Goal: Task Accomplishment & Management: Manage account settings

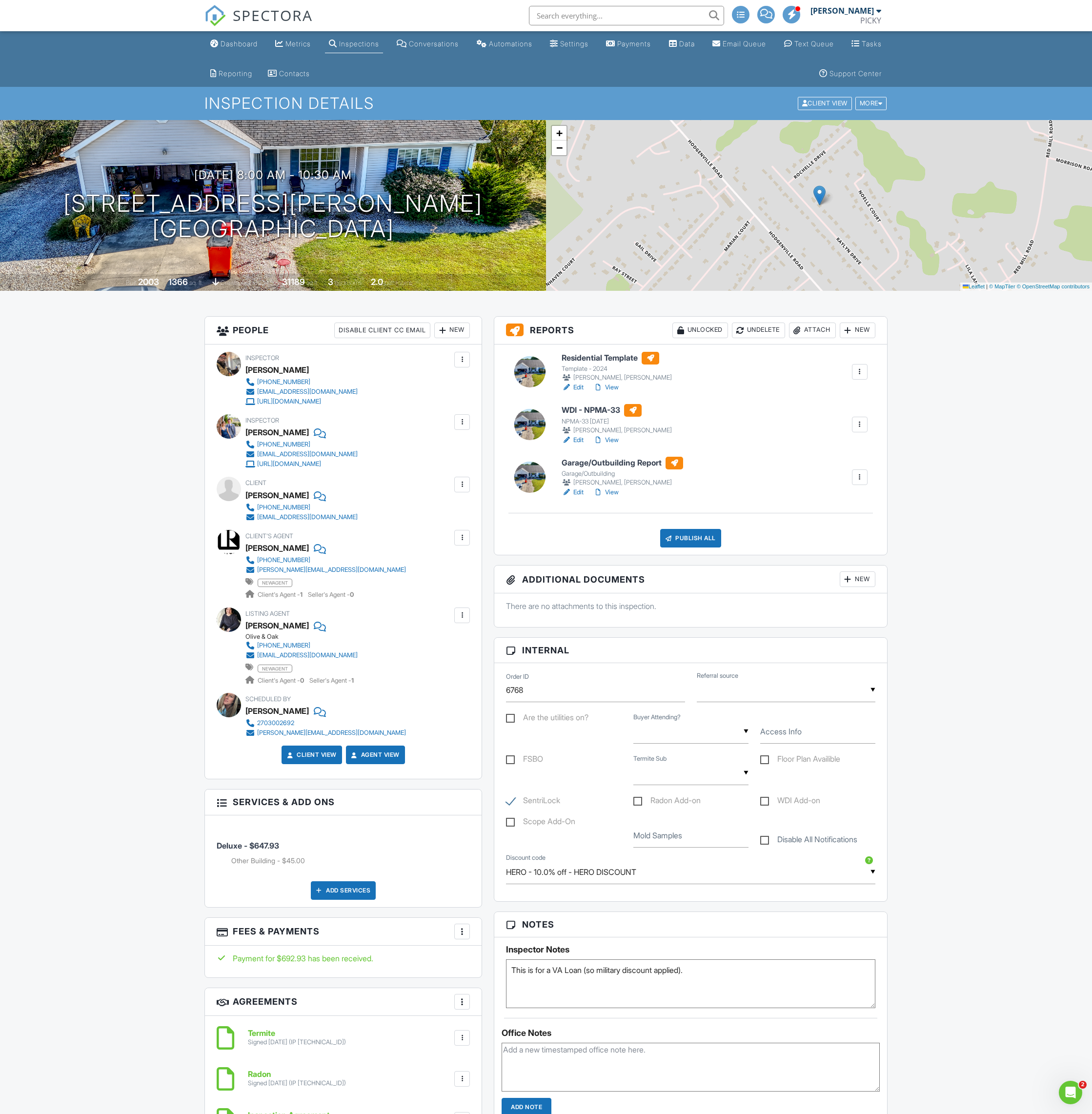
click at [701, 541] on div "Publish All" at bounding box center [691, 538] width 61 height 18
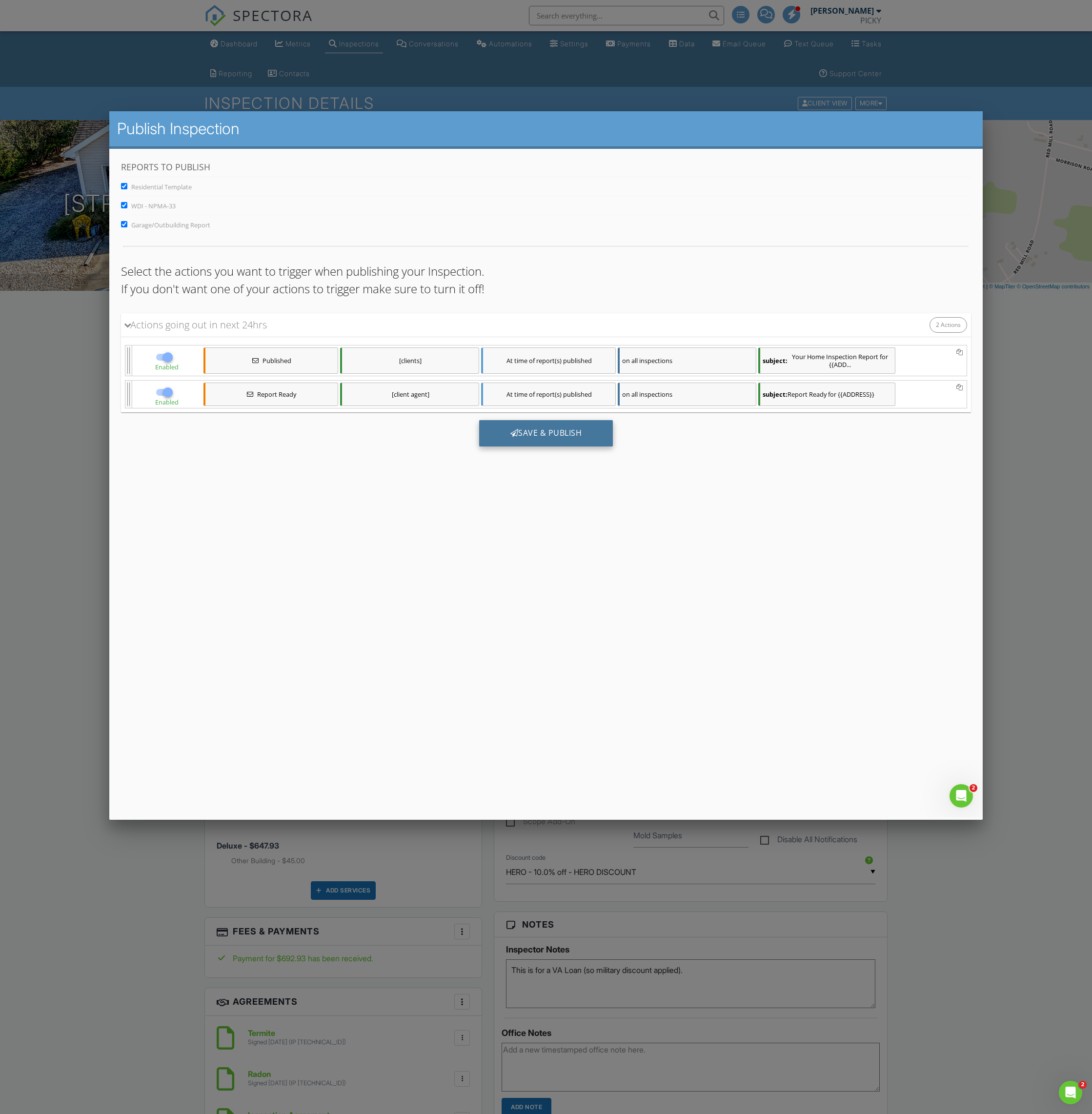
click at [543, 428] on div "Save & Publish" at bounding box center [546, 434] width 134 height 27
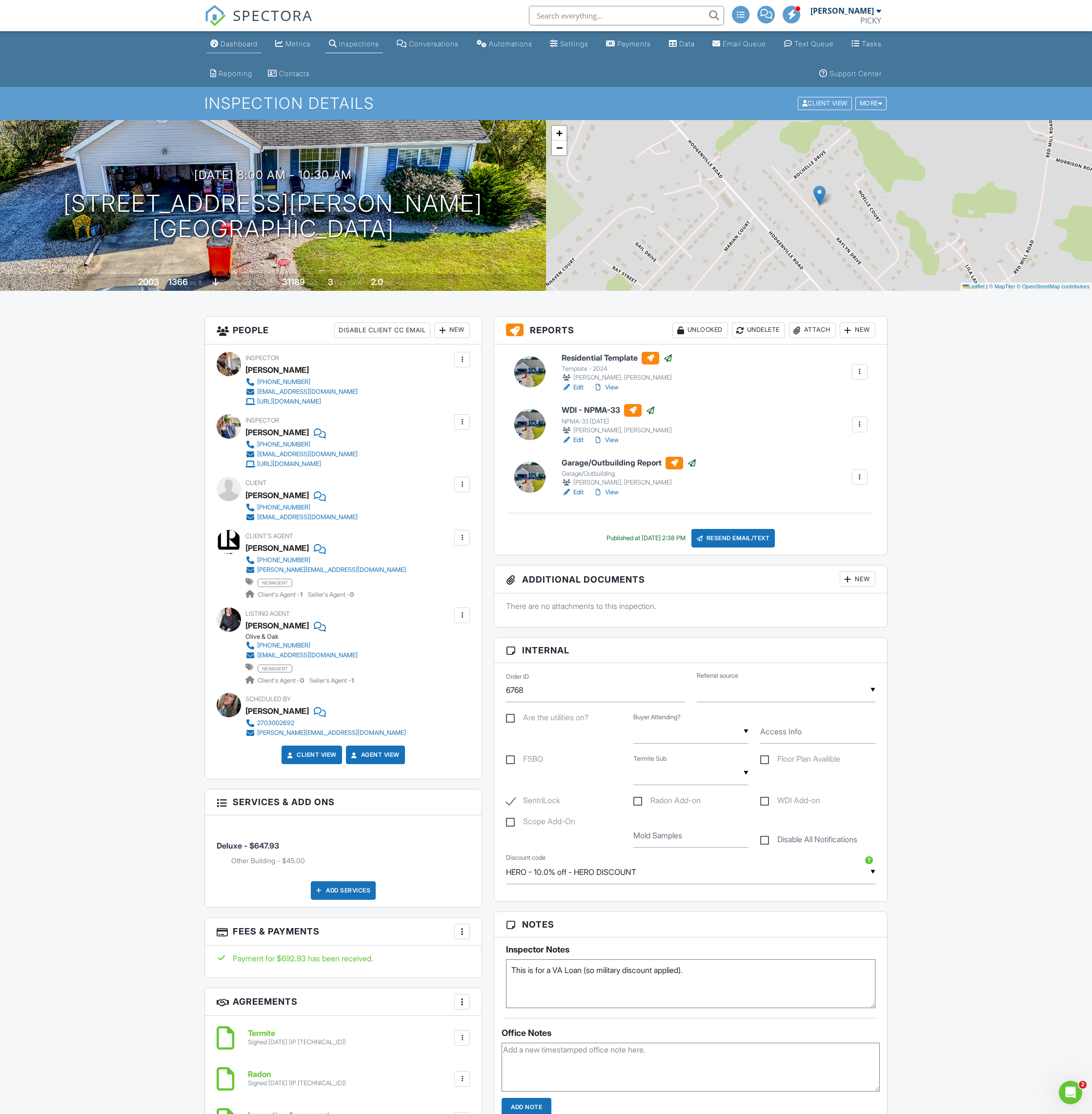
click at [240, 46] on div "Dashboard" at bounding box center [239, 43] width 37 height 8
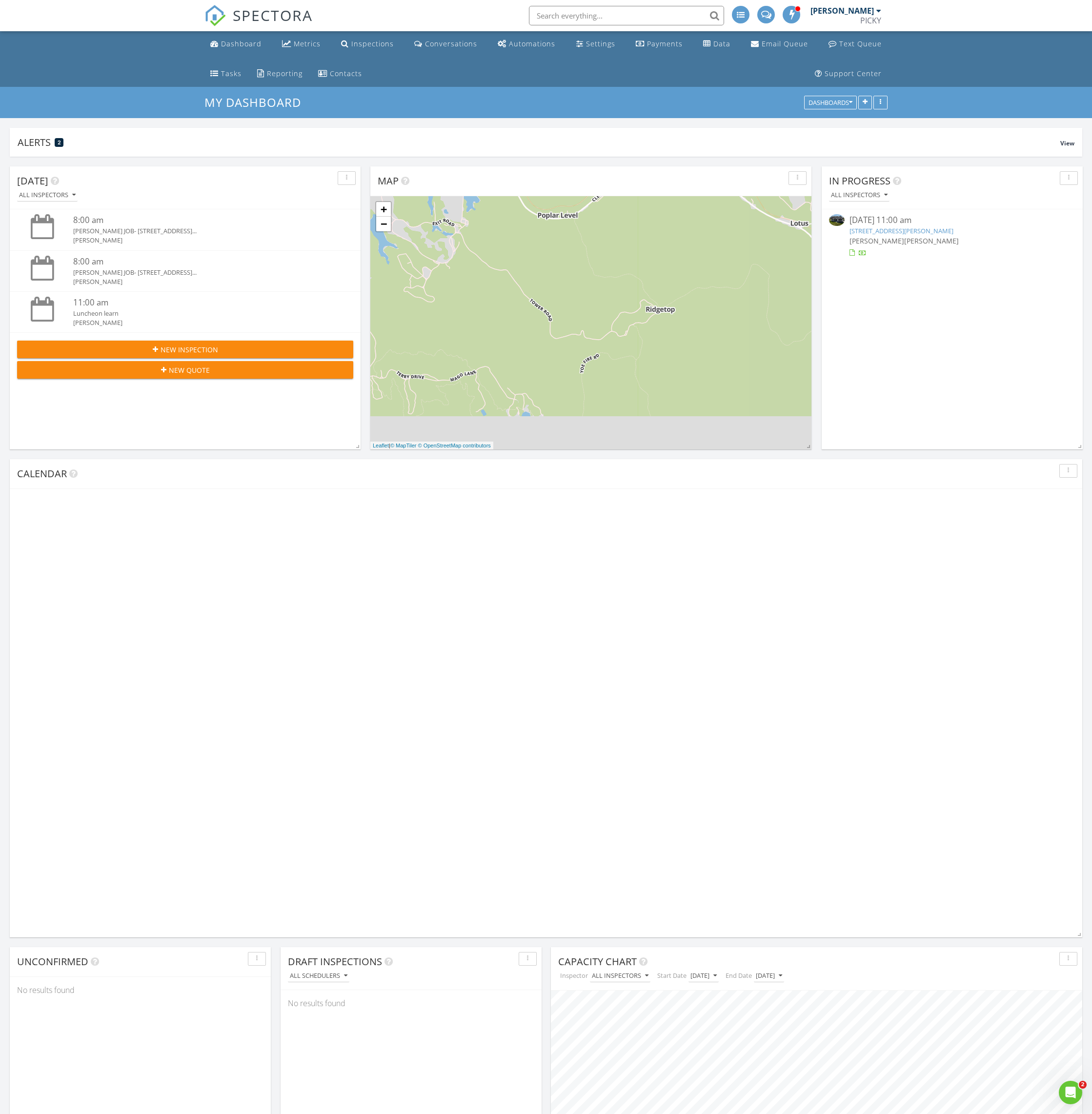
scroll to position [283, 531]
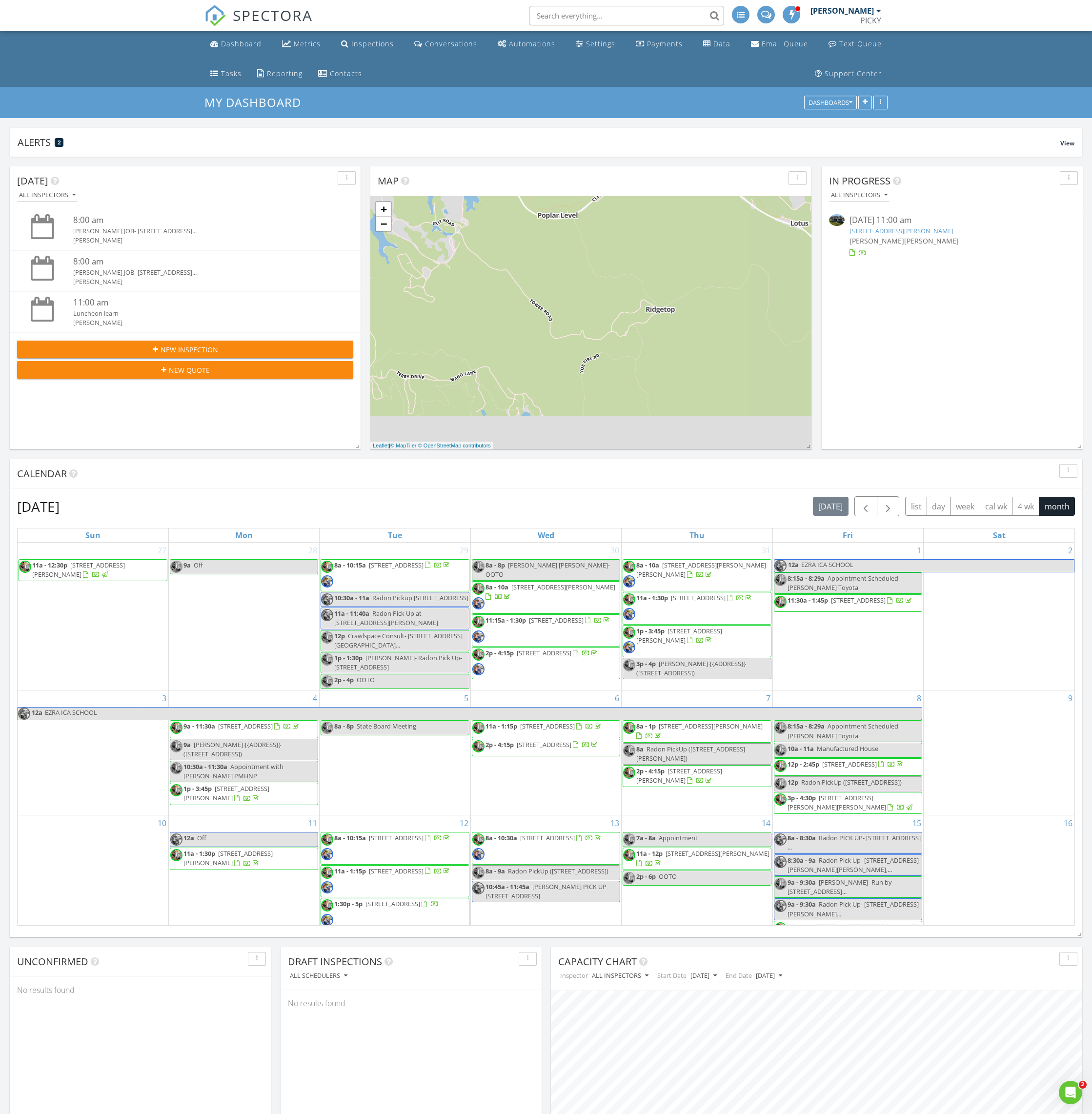
click at [890, 233] on link "121 Liam Ct, Shepherdsville, KY 40165" at bounding box center [901, 231] width 104 height 9
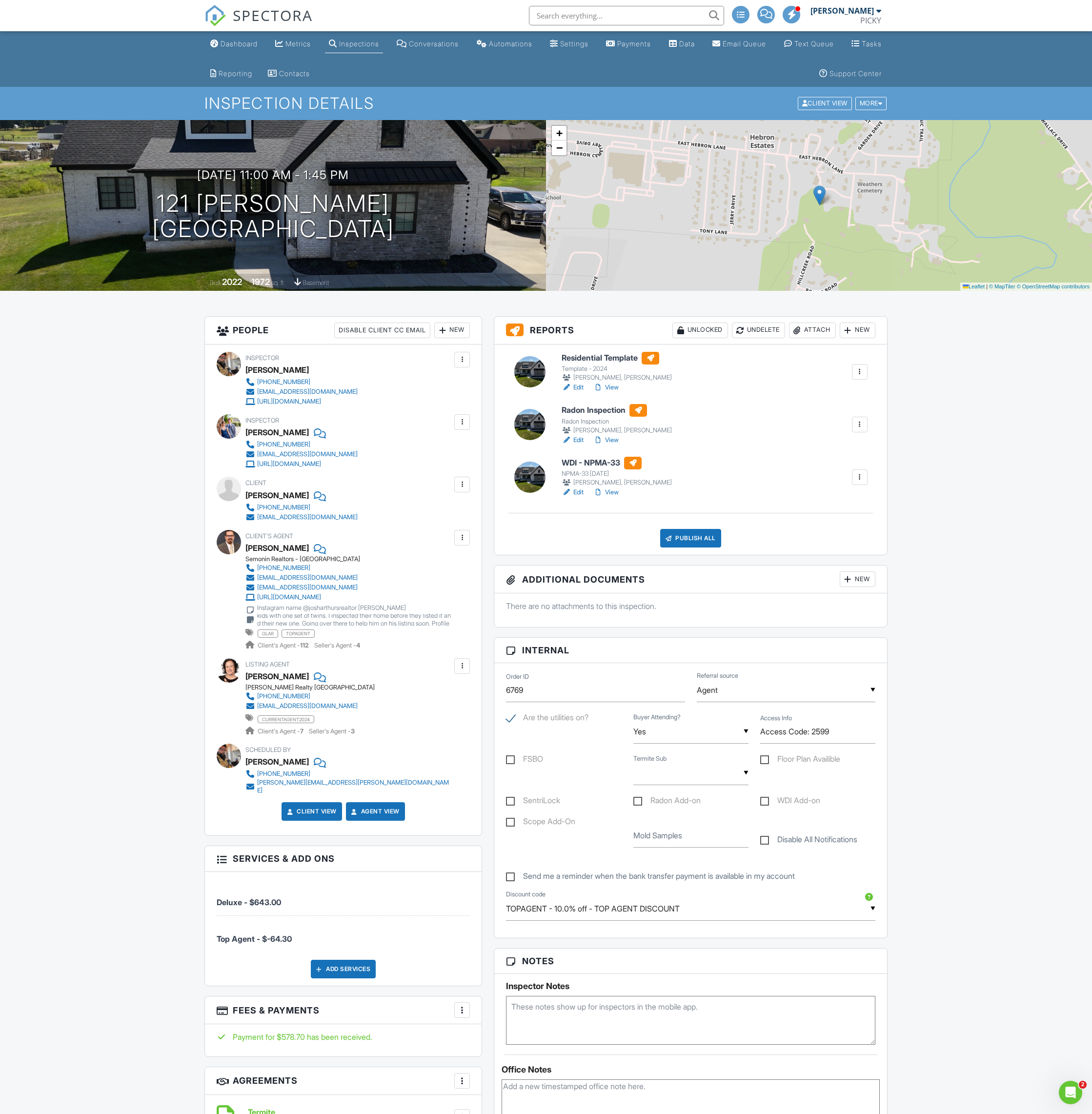
click at [860, 425] on div at bounding box center [860, 424] width 10 height 10
click at [813, 519] on div "Delete" at bounding box center [817, 520] width 20 height 11
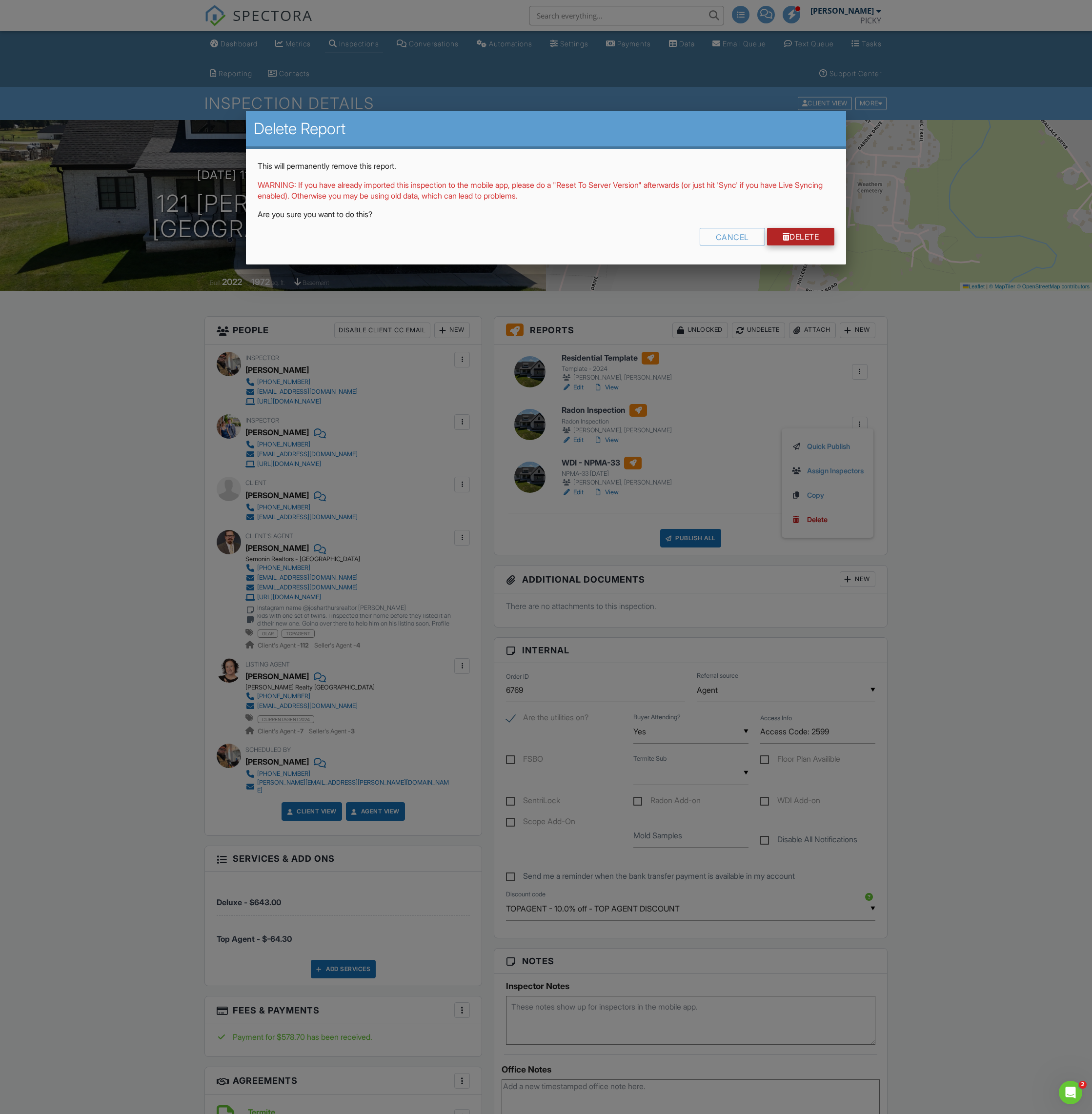
click at [793, 230] on link "Delete" at bounding box center [801, 236] width 68 height 17
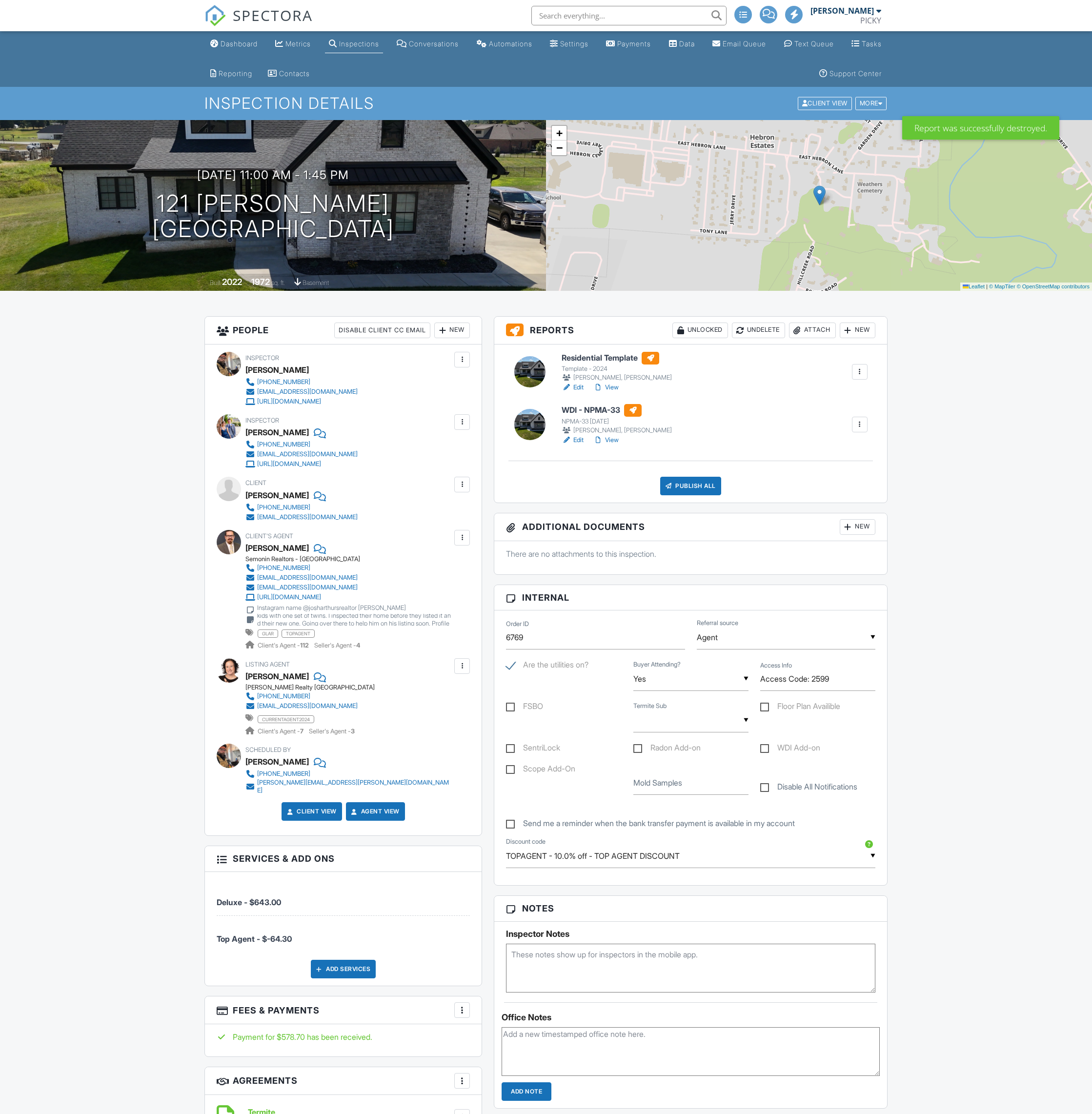
click at [580, 439] on link "Edit" at bounding box center [572, 440] width 22 height 10
click at [576, 388] on link "Edit" at bounding box center [572, 387] width 22 height 10
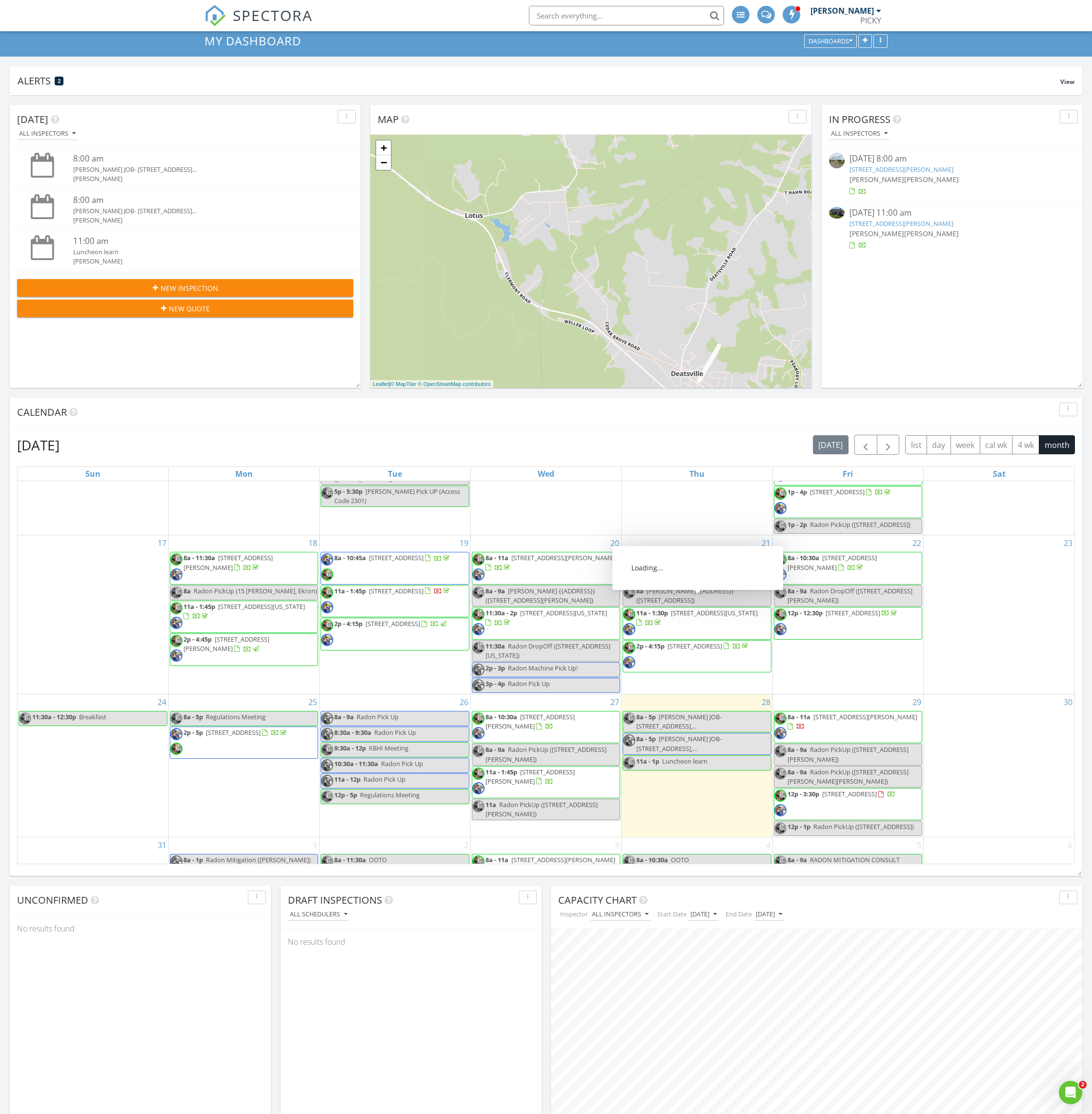
scroll to position [441, 0]
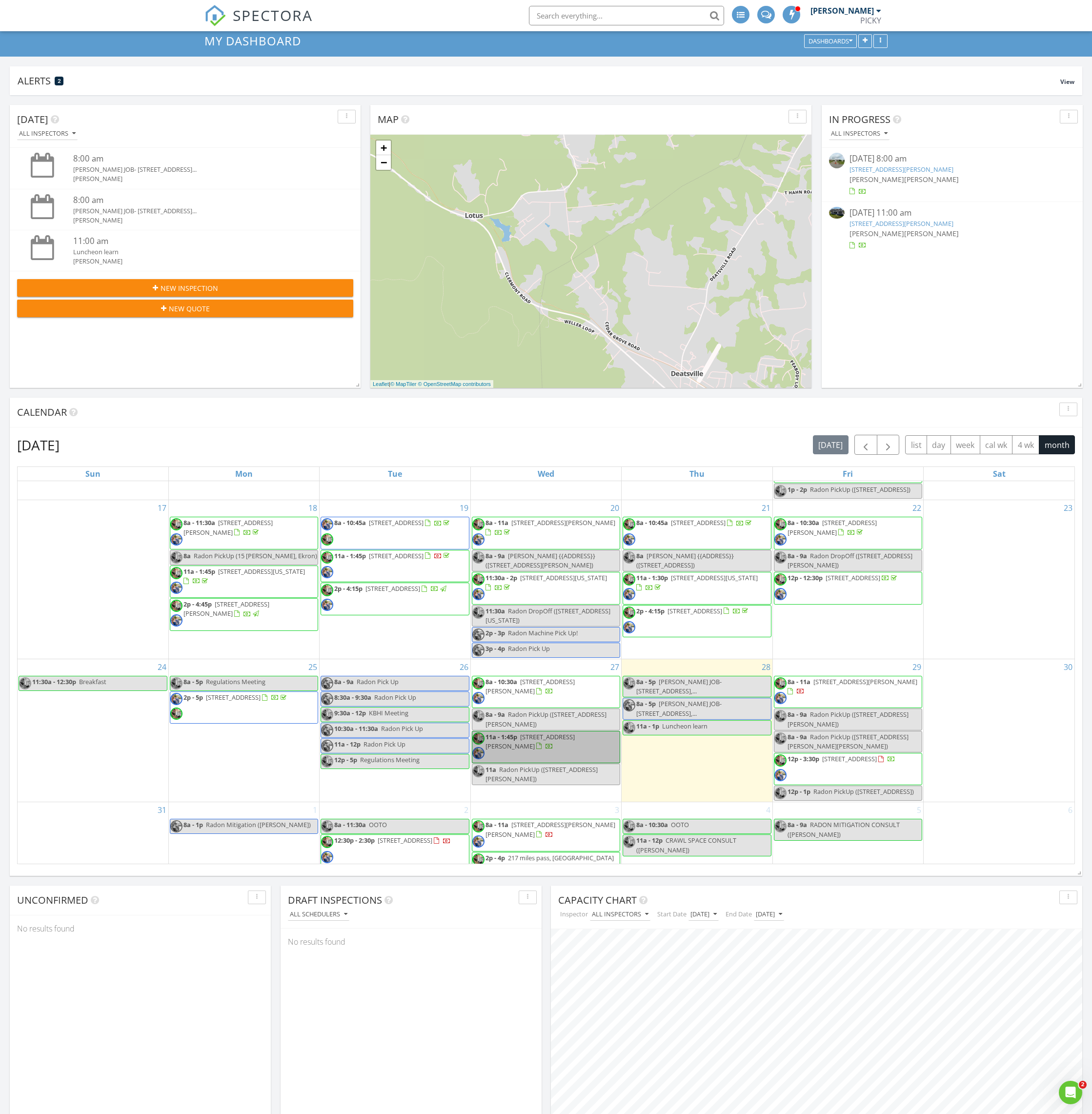
click at [567, 756] on link "11a - 1:45p 121 Liam Ct, Shepherdsville 40165" at bounding box center [546, 747] width 149 height 32
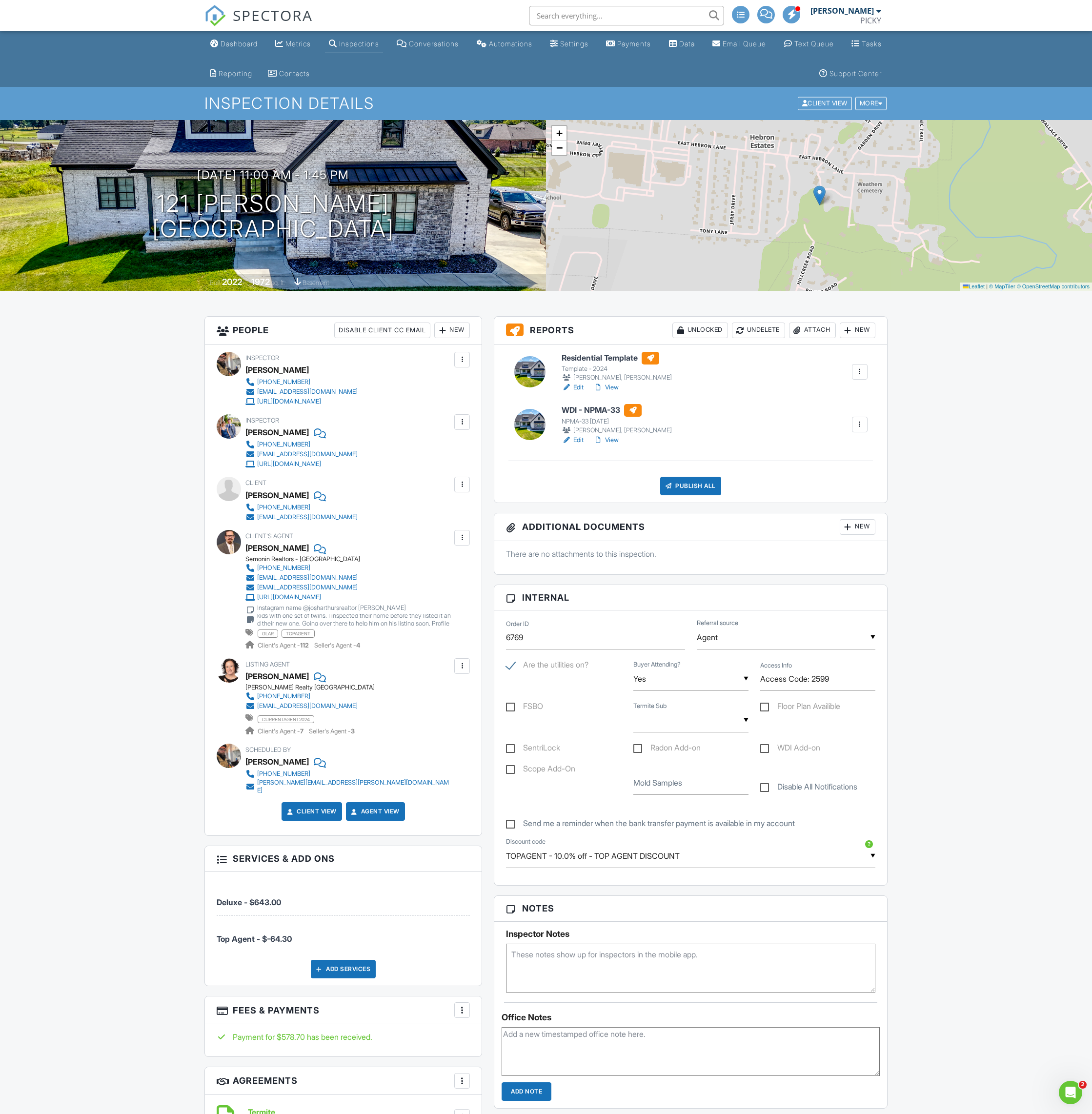
click at [579, 384] on link "Edit" at bounding box center [572, 387] width 22 height 10
click at [695, 483] on div "Publish All" at bounding box center [691, 486] width 61 height 18
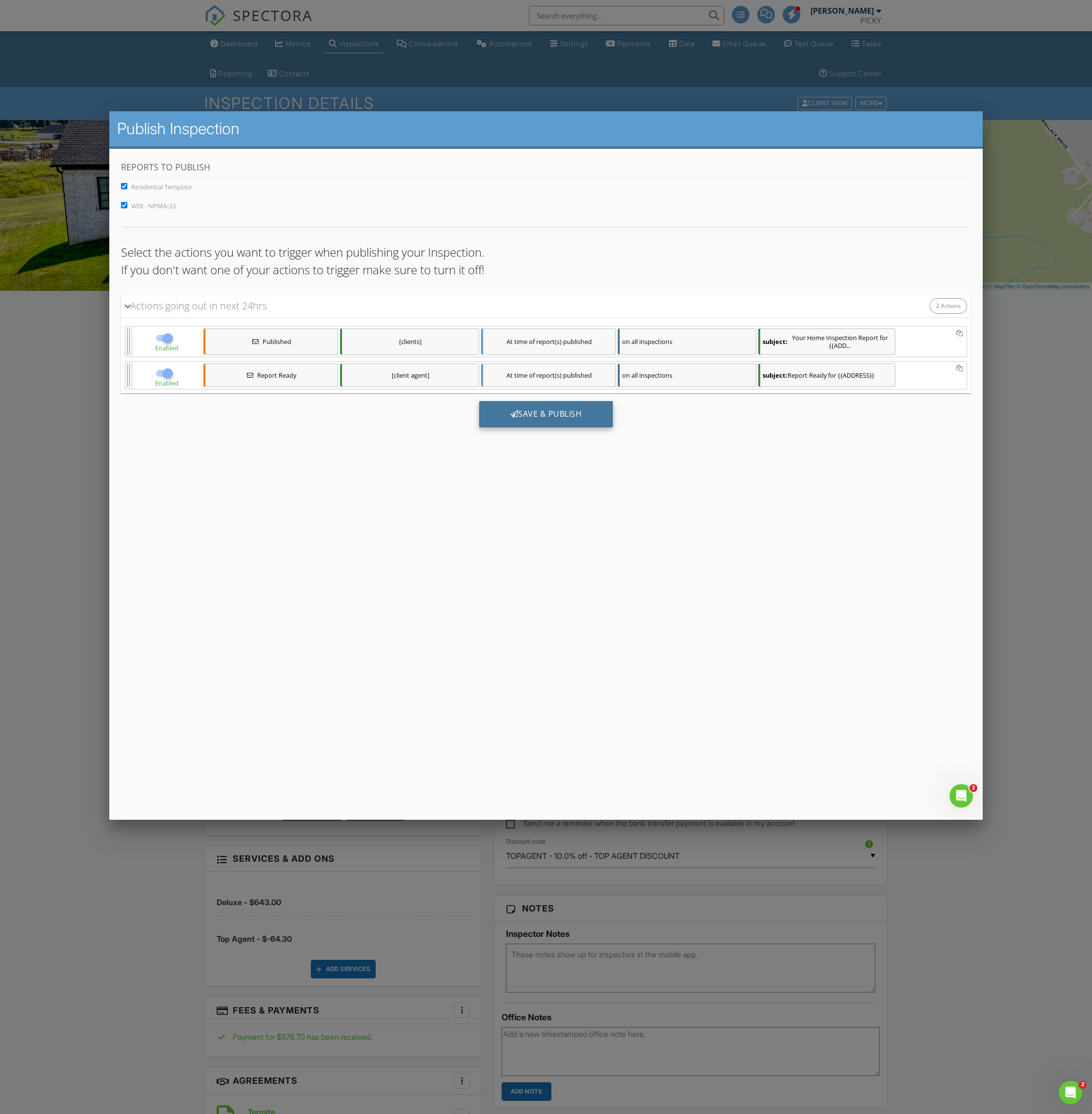
click at [533, 419] on div "Save & Publish" at bounding box center [546, 414] width 134 height 27
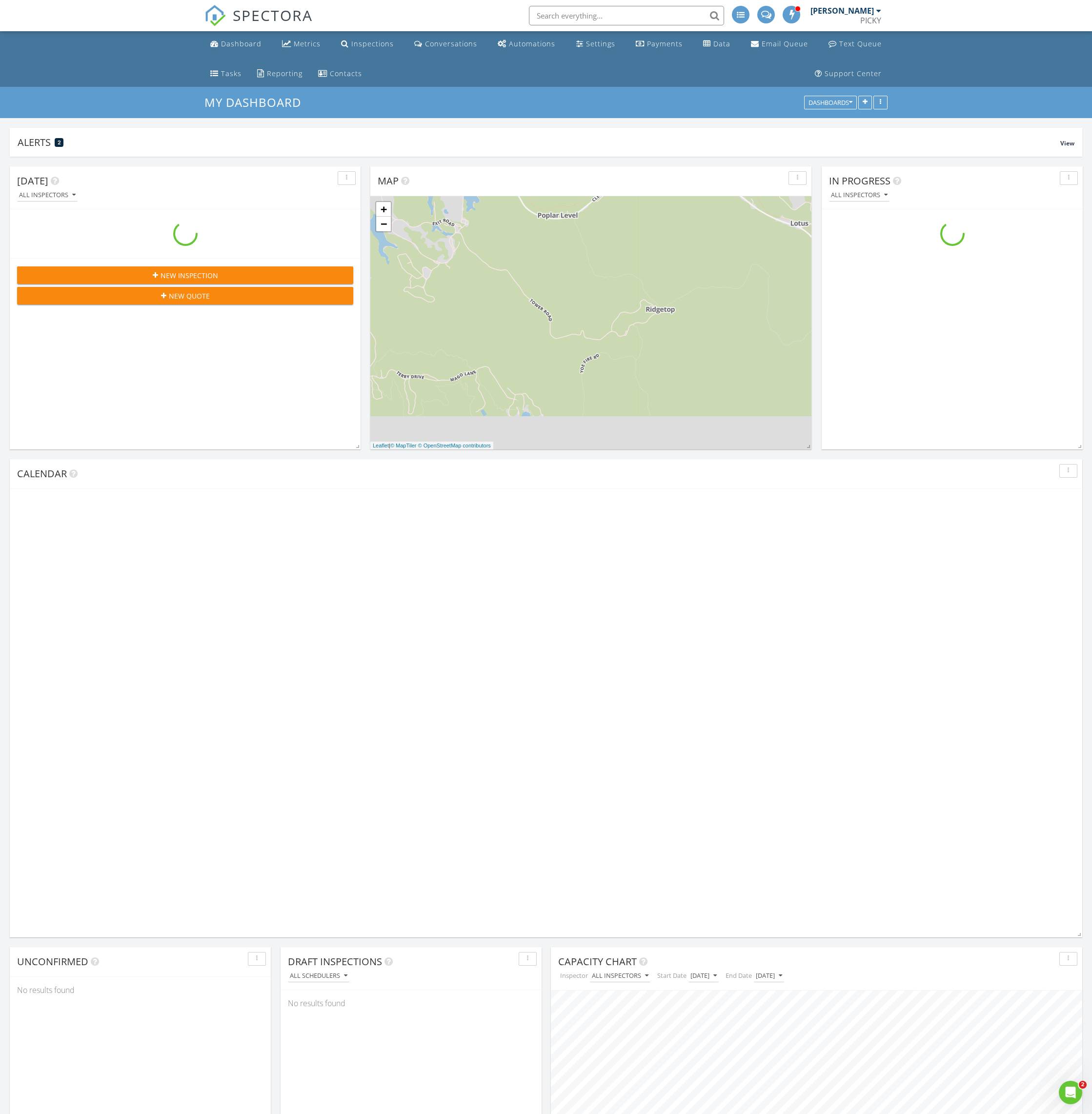
scroll to position [1303, 1093]
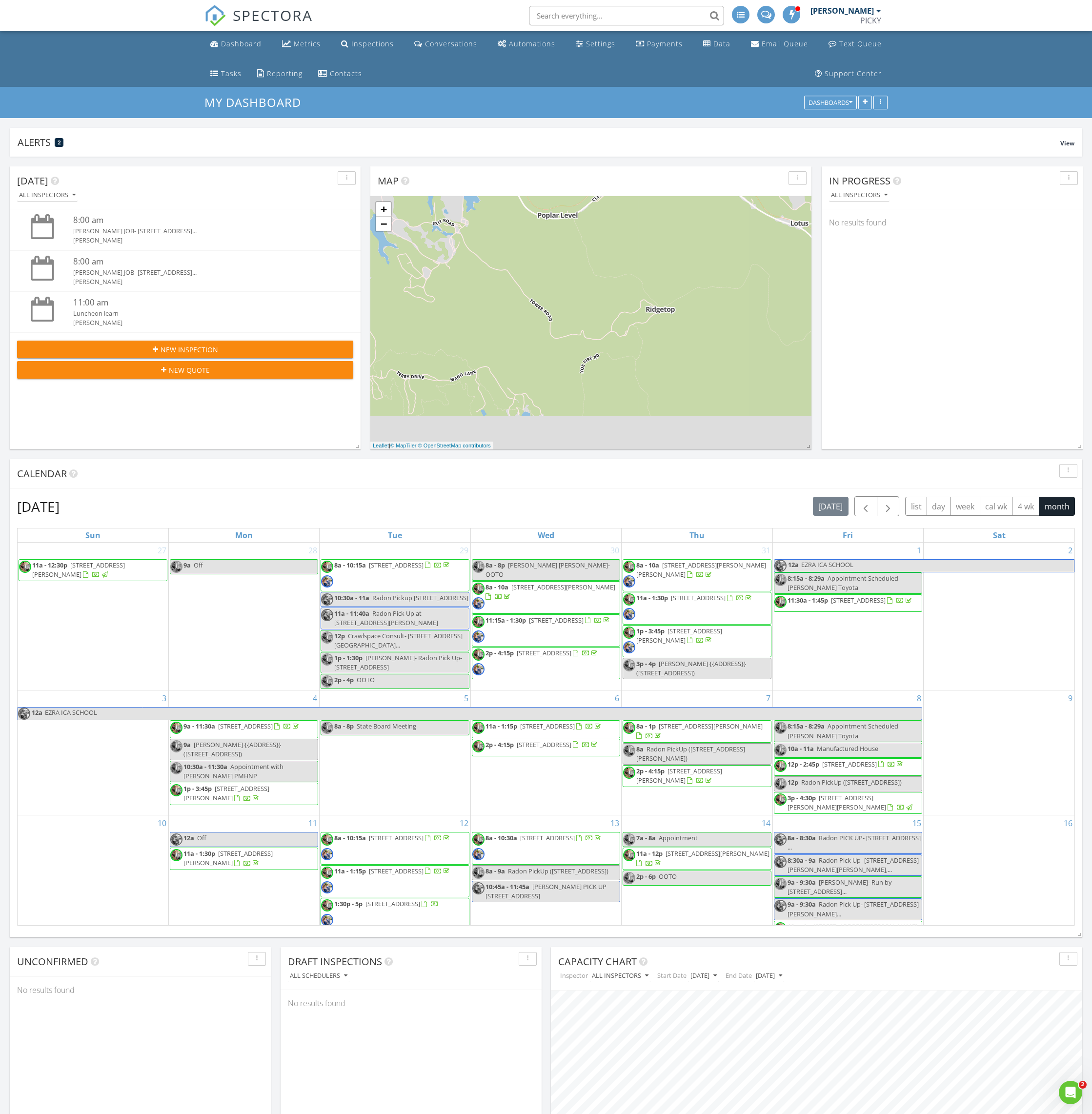
click at [797, 12] on span at bounding box center [791, 14] width 10 height 9
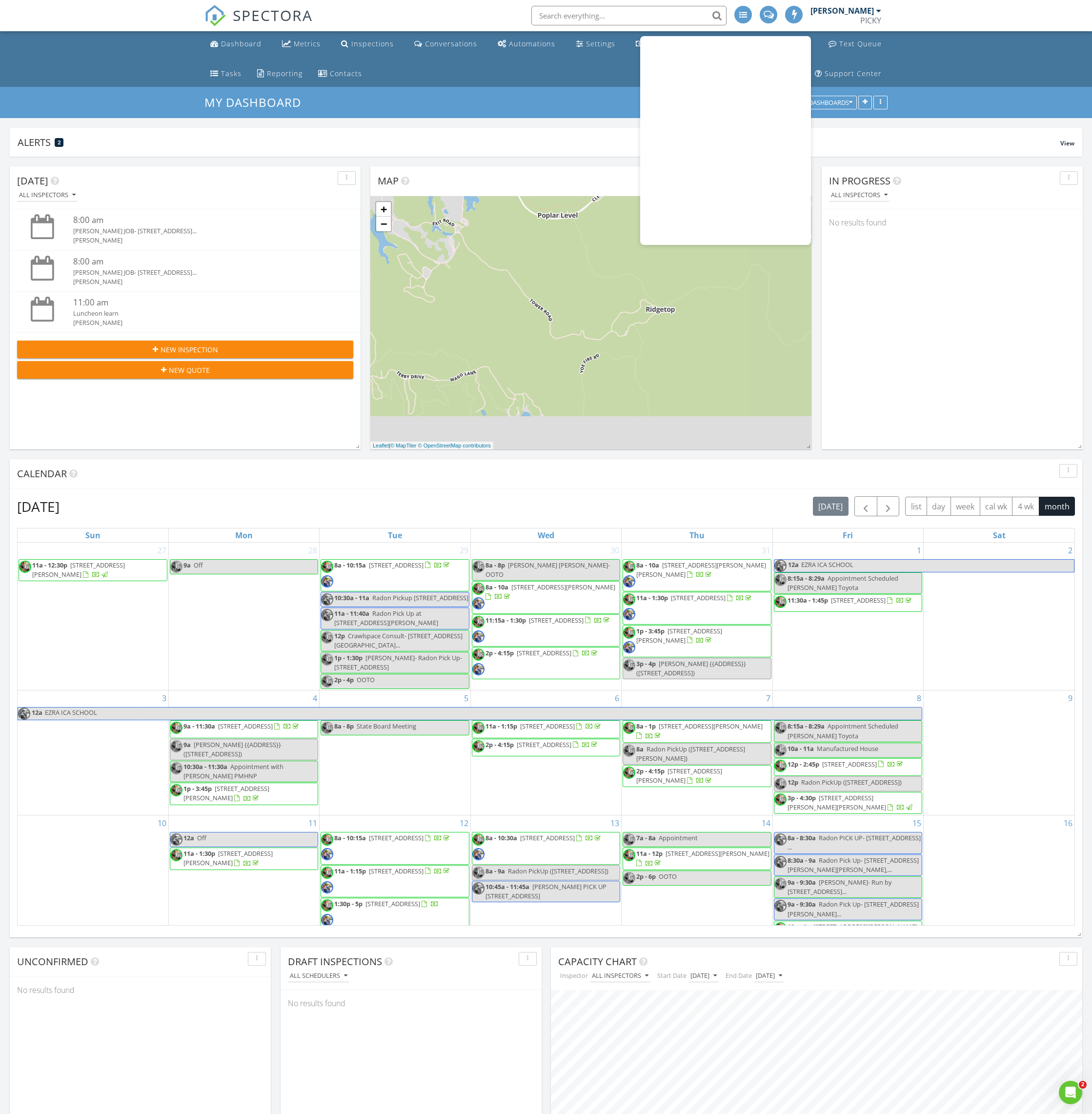
click at [795, 13] on div at bounding box center [794, 14] width 17 height 17
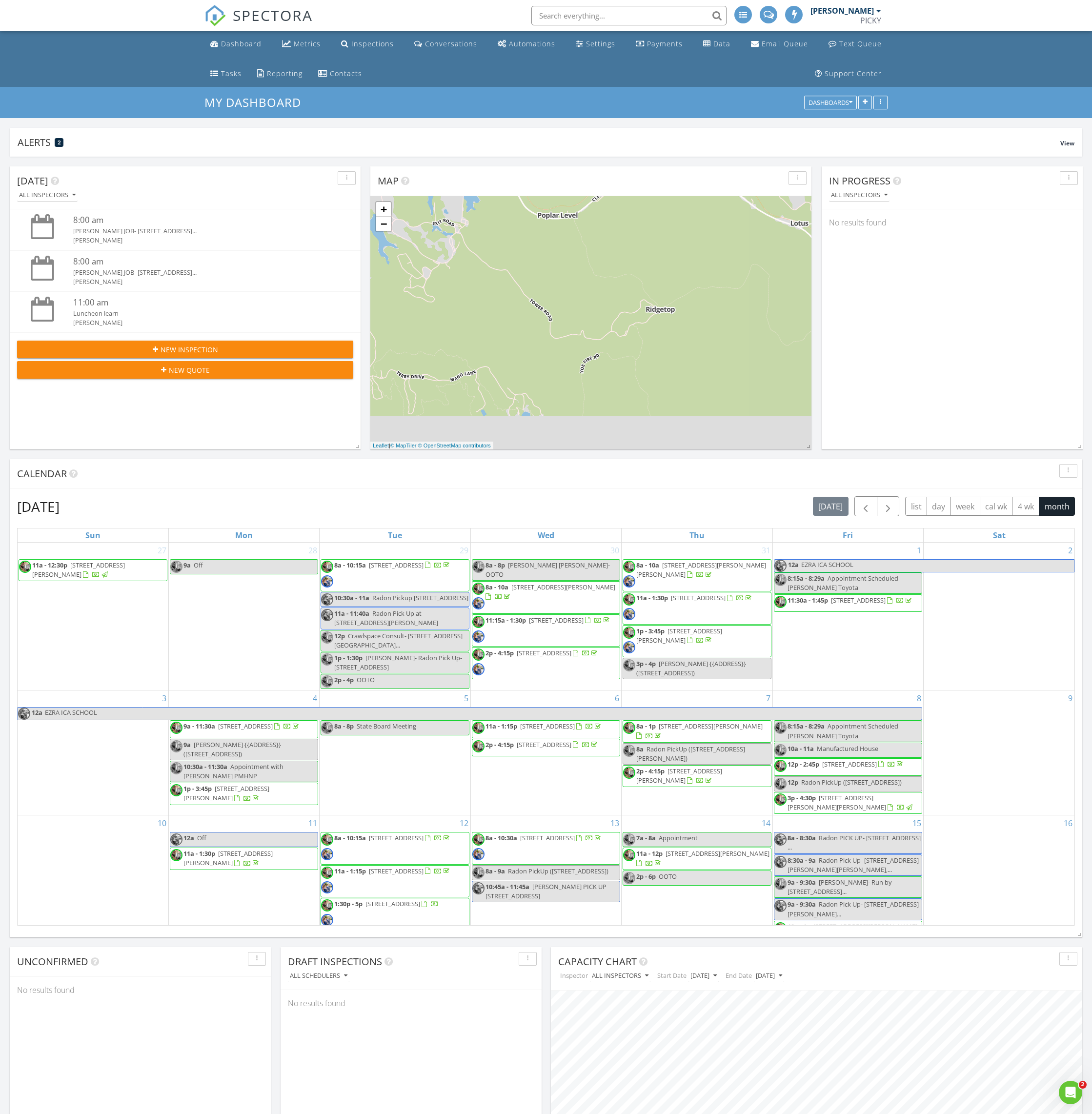
click at [802, 22] on div at bounding box center [794, 14] width 17 height 17
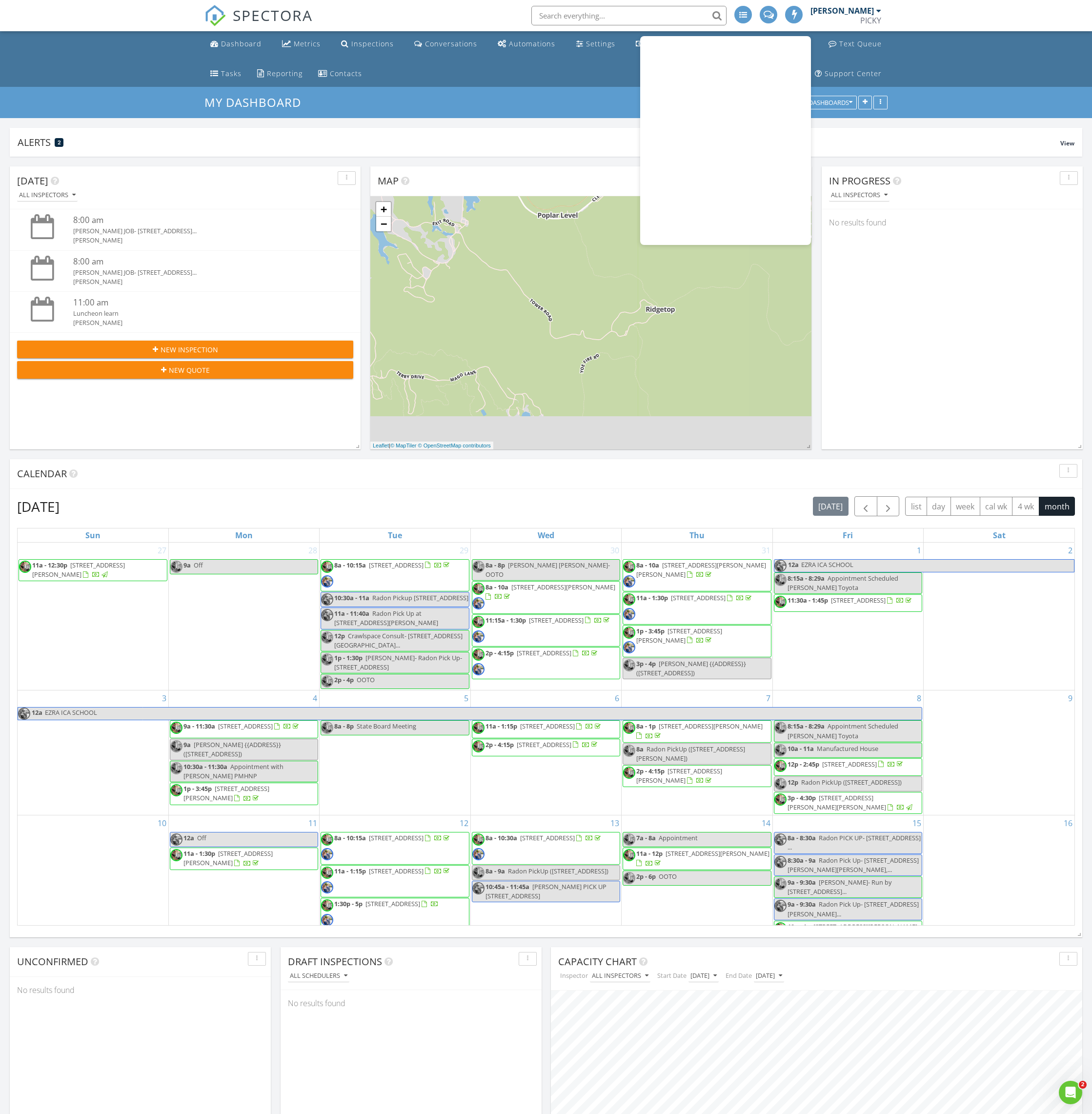
click at [900, 238] on div "In Progress All Inspectors No results found" at bounding box center [952, 308] width 261 height 283
